Goal: Find specific page/section

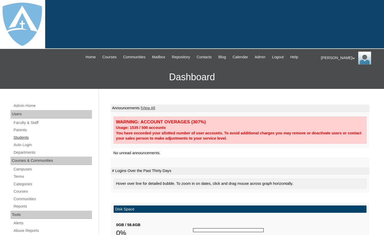
click at [29, 134] on link "Students" at bounding box center [52, 137] width 79 height 7
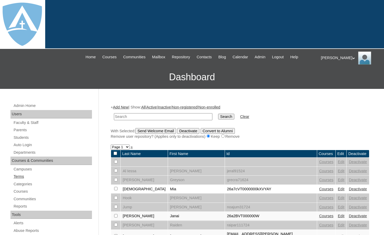
click at [21, 175] on link "Terms" at bounding box center [52, 176] width 79 height 7
